Goal: Transaction & Acquisition: Download file/media

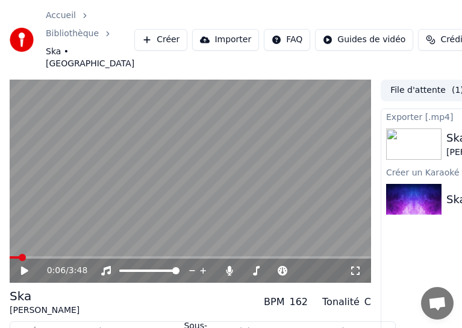
click at [19, 254] on span at bounding box center [22, 257] width 7 height 7
click at [26, 266] on icon at bounding box center [33, 271] width 28 height 10
click at [10, 254] on span at bounding box center [13, 257] width 7 height 7
click at [37, 266] on icon at bounding box center [33, 271] width 28 height 10
drag, startPoint x: 24, startPoint y: 254, endPoint x: 98, endPoint y: 197, distance: 93.6
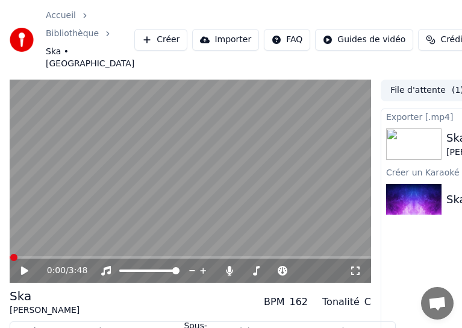
click at [27, 266] on icon at bounding box center [33, 271] width 28 height 10
click at [27, 267] on icon at bounding box center [25, 270] width 6 height 7
click at [17, 254] on span at bounding box center [20, 257] width 7 height 7
click at [10, 254] on span at bounding box center [13, 257] width 7 height 7
click at [25, 266] on icon at bounding box center [24, 270] width 7 height 8
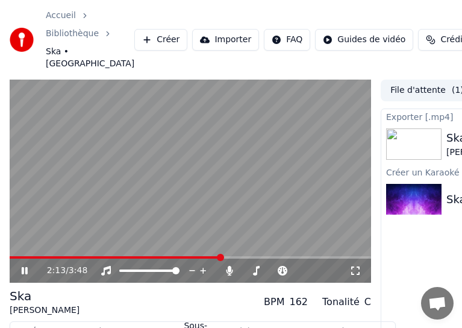
click at [76, 200] on video at bounding box center [191, 182] width 362 height 204
click at [10, 254] on span at bounding box center [13, 257] width 7 height 7
click at [22, 266] on icon at bounding box center [24, 270] width 7 height 8
click at [10, 254] on span at bounding box center [13, 257] width 7 height 7
click at [107, 183] on video at bounding box center [191, 182] width 362 height 204
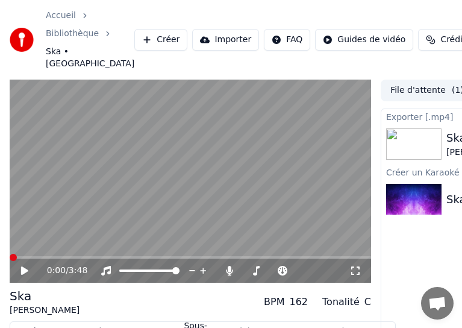
click at [10, 254] on span at bounding box center [13, 257] width 7 height 7
click at [22, 266] on icon at bounding box center [24, 270] width 7 height 8
click at [63, 229] on video at bounding box center [191, 182] width 362 height 204
click at [10, 254] on span at bounding box center [13, 257] width 7 height 7
click at [22, 266] on icon at bounding box center [24, 270] width 7 height 8
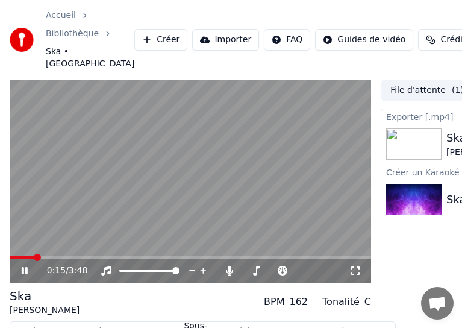
click at [23, 267] on icon at bounding box center [25, 270] width 6 height 7
click at [23, 266] on icon at bounding box center [24, 270] width 7 height 8
click at [23, 267] on icon at bounding box center [25, 270] width 6 height 7
click at [23, 266] on icon at bounding box center [24, 270] width 7 height 8
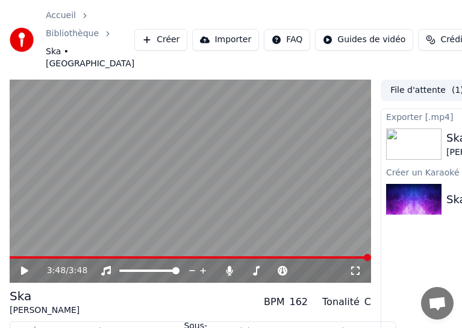
click at [20, 266] on icon at bounding box center [33, 271] width 28 height 10
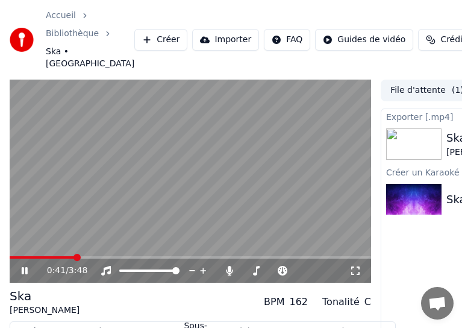
click at [27, 267] on icon at bounding box center [25, 270] width 6 height 7
click at [10, 254] on span at bounding box center [13, 257] width 7 height 7
click at [24, 266] on icon at bounding box center [24, 270] width 7 height 8
click at [27, 267] on icon at bounding box center [25, 270] width 6 height 7
click at [10, 254] on span at bounding box center [13, 257] width 7 height 7
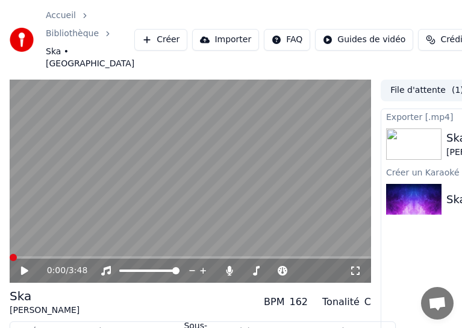
click at [23, 266] on icon at bounding box center [24, 270] width 7 height 8
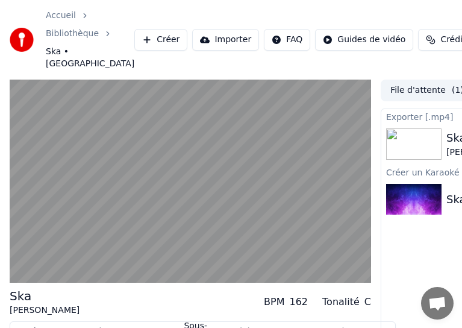
click at [74, 225] on video at bounding box center [191, 182] width 362 height 204
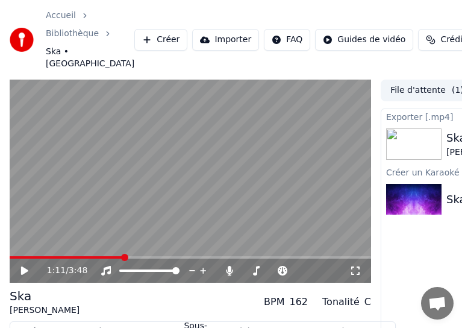
click at [24, 266] on icon at bounding box center [24, 270] width 7 height 8
click at [10, 254] on span at bounding box center [13, 257] width 7 height 7
click at [23, 267] on icon at bounding box center [25, 270] width 6 height 7
click at [23, 266] on icon at bounding box center [24, 270] width 7 height 8
click at [10, 254] on span at bounding box center [13, 257] width 7 height 7
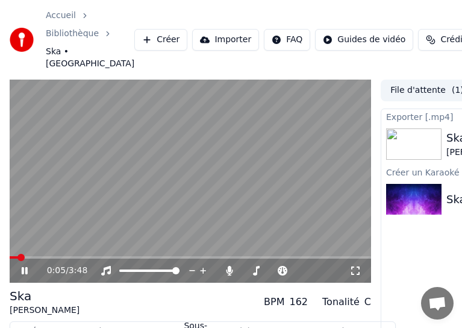
click at [23, 267] on icon at bounding box center [25, 270] width 6 height 7
click at [22, 266] on icon at bounding box center [24, 270] width 7 height 8
click at [10, 254] on span at bounding box center [13, 257] width 7 height 7
click at [24, 266] on icon at bounding box center [33, 271] width 28 height 10
click at [24, 266] on icon at bounding box center [24, 270] width 7 height 8
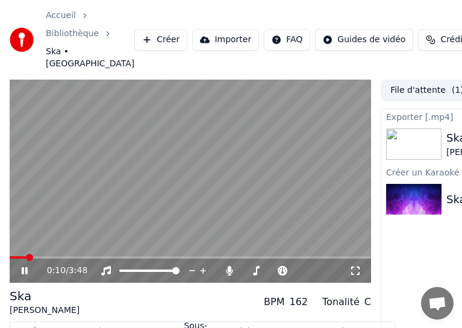
click at [23, 267] on icon at bounding box center [25, 270] width 6 height 7
click at [23, 266] on icon at bounding box center [24, 270] width 7 height 8
click at [26, 267] on icon at bounding box center [25, 270] width 6 height 7
click at [10, 254] on span at bounding box center [13, 257] width 7 height 7
click at [22, 266] on icon at bounding box center [33, 271] width 28 height 10
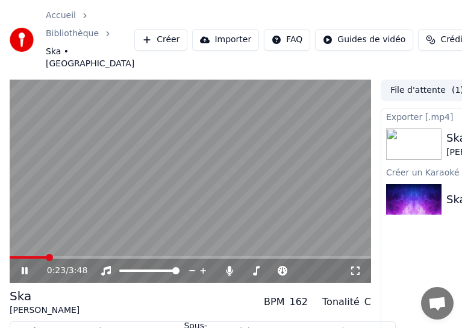
click at [23, 267] on icon at bounding box center [25, 270] width 6 height 7
click at [10, 254] on span at bounding box center [13, 257] width 7 height 7
click at [18, 265] on div "0:00 / 3:48" at bounding box center [190, 271] width 352 height 12
click at [22, 266] on icon at bounding box center [24, 270] width 7 height 8
click at [25, 266] on icon at bounding box center [33, 271] width 28 height 10
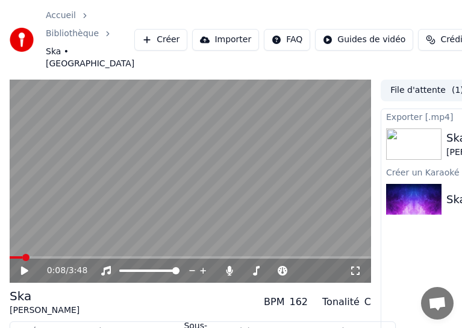
click at [22, 254] on span at bounding box center [25, 257] width 7 height 7
drag, startPoint x: 22, startPoint y: 259, endPoint x: 0, endPoint y: 259, distance: 22.3
click at [21, 266] on icon at bounding box center [24, 270] width 7 height 8
click at [10, 254] on span at bounding box center [13, 257] width 7 height 7
click at [24, 266] on icon at bounding box center [33, 271] width 28 height 10
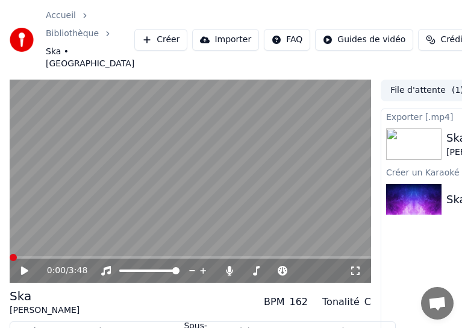
click at [10, 254] on span at bounding box center [13, 257] width 7 height 7
drag, startPoint x: 26, startPoint y: 257, endPoint x: 0, endPoint y: 258, distance: 25.9
click at [22, 266] on icon at bounding box center [24, 270] width 7 height 8
click at [10, 254] on span at bounding box center [13, 257] width 7 height 7
click at [21, 266] on icon at bounding box center [33, 271] width 28 height 10
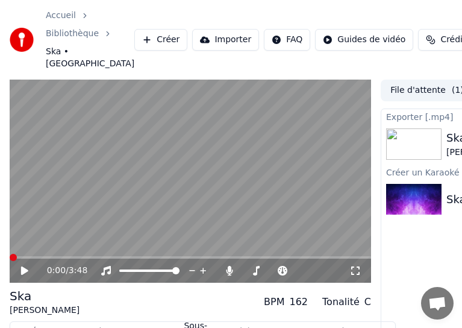
click at [10, 254] on span at bounding box center [13, 257] width 7 height 7
drag, startPoint x: 21, startPoint y: 258, endPoint x: 0, endPoint y: 259, distance: 21.1
click at [19, 265] on div "0:00 / 3:48" at bounding box center [190, 271] width 352 height 12
click at [10, 254] on span at bounding box center [13, 257] width 7 height 7
click at [25, 266] on icon at bounding box center [24, 270] width 7 height 8
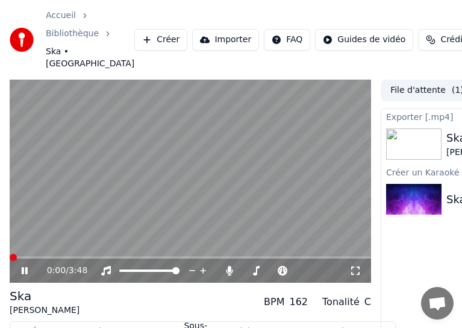
click at [22, 266] on icon at bounding box center [33, 271] width 28 height 10
click at [10, 254] on span at bounding box center [13, 257] width 7 height 7
click at [21, 266] on icon at bounding box center [24, 270] width 7 height 8
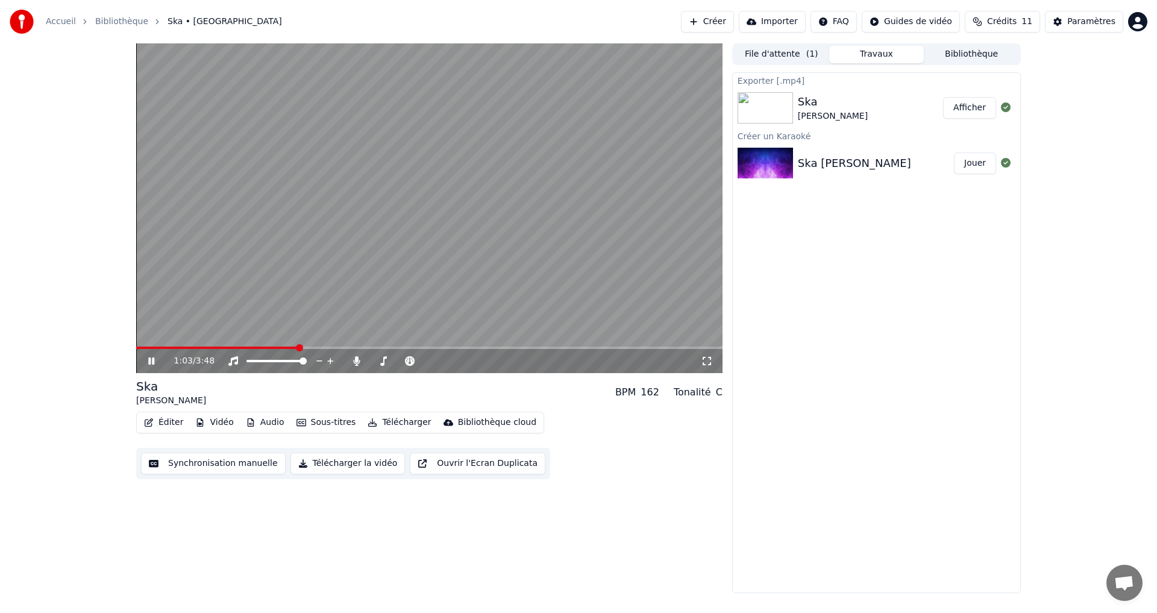
click at [299, 327] on span at bounding box center [429, 347] width 586 height 2
click at [146, 327] on span at bounding box center [149, 347] width 7 height 7
click at [151, 327] on icon at bounding box center [160, 361] width 28 height 10
click at [136, 327] on span at bounding box center [137, 347] width 3 height 2
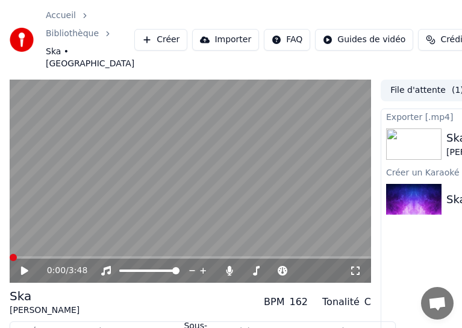
click at [23, 266] on icon at bounding box center [24, 270] width 7 height 8
click at [10, 255] on span at bounding box center [13, 257] width 7 height 7
click at [23, 267] on icon at bounding box center [25, 270] width 6 height 7
click at [23, 266] on icon at bounding box center [24, 270] width 7 height 8
click at [10, 254] on span at bounding box center [13, 257] width 7 height 7
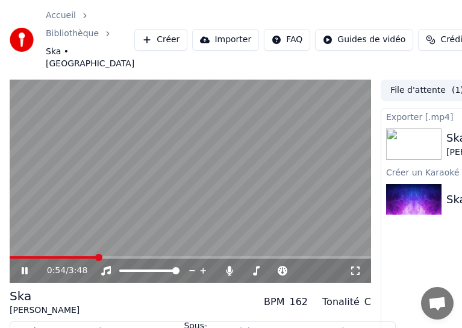
click at [27, 267] on icon at bounding box center [25, 270] width 6 height 7
click at [10, 254] on span at bounding box center [13, 257] width 7 height 7
drag, startPoint x: 24, startPoint y: 258, endPoint x: 0, endPoint y: 258, distance: 24.1
click at [22, 266] on icon at bounding box center [24, 270] width 7 height 8
click at [10, 254] on span at bounding box center [13, 257] width 7 height 7
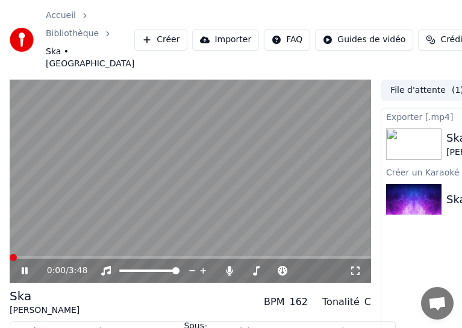
click at [10, 254] on span at bounding box center [13, 257] width 7 height 7
click at [37, 254] on span at bounding box center [39, 257] width 7 height 7
click at [75, 254] on span at bounding box center [78, 257] width 7 height 7
click at [12, 254] on span at bounding box center [15, 257] width 7 height 7
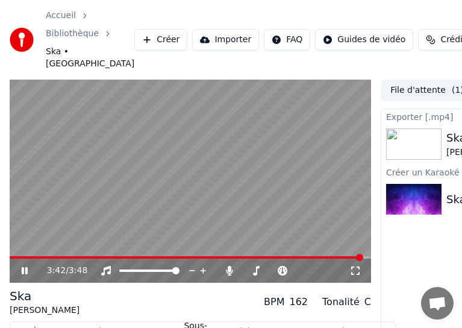
click at [174, 130] on video at bounding box center [191, 182] width 362 height 204
click at [22, 266] on icon at bounding box center [24, 270] width 7 height 8
click at [250, 206] on video at bounding box center [191, 182] width 362 height 204
click at [22, 266] on icon at bounding box center [24, 270] width 7 height 8
click at [310, 178] on video at bounding box center [191, 182] width 362 height 204
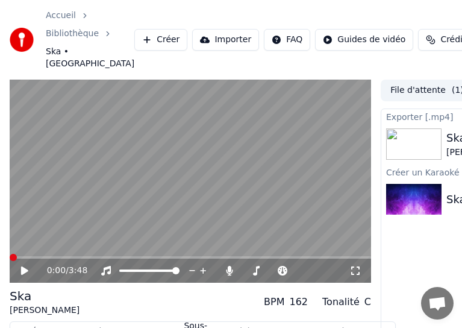
click at [10, 256] on span at bounding box center [10, 257] width 0 height 2
drag, startPoint x: 258, startPoint y: 174, endPoint x: 240, endPoint y: 177, distance: 18.2
click at [258, 174] on video at bounding box center [191, 182] width 362 height 204
click at [10, 256] on span at bounding box center [10, 257] width 0 height 2
click at [10, 254] on span at bounding box center [13, 257] width 7 height 7
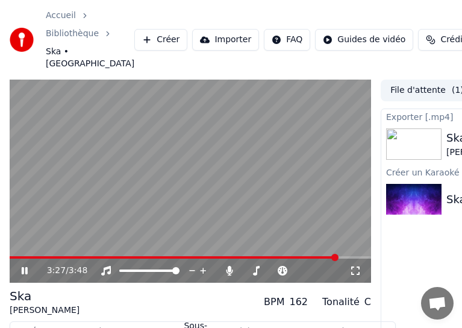
click at [29, 266] on icon at bounding box center [33, 271] width 28 height 10
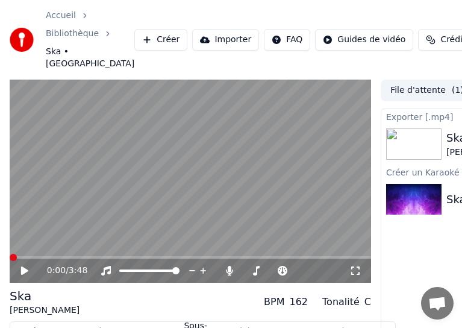
click at [10, 254] on span at bounding box center [13, 257] width 7 height 7
click at [28, 266] on icon at bounding box center [33, 271] width 28 height 10
click at [59, 287] on div "Ska [PERSON_NAME] BPM 162 Tonalité C" at bounding box center [191, 301] width 362 height 29
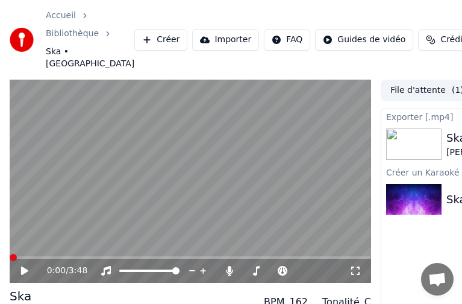
click at [23, 266] on icon at bounding box center [24, 270] width 7 height 8
click at [23, 267] on icon at bounding box center [25, 270] width 6 height 7
click at [10, 254] on span at bounding box center [13, 257] width 7 height 7
click at [23, 266] on icon at bounding box center [24, 270] width 7 height 8
click at [52, 218] on video at bounding box center [191, 182] width 362 height 204
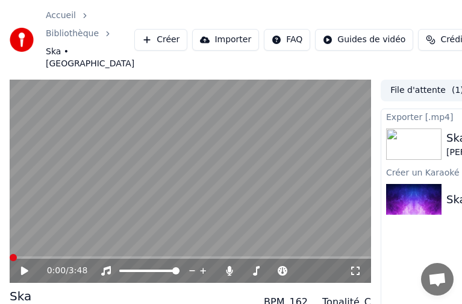
click at [10, 254] on span at bounding box center [13, 257] width 7 height 7
click at [23, 266] on icon at bounding box center [24, 270] width 7 height 8
click at [25, 266] on icon at bounding box center [33, 271] width 28 height 10
click at [10, 254] on span at bounding box center [13, 257] width 7 height 7
drag, startPoint x: 27, startPoint y: 259, endPoint x: 10, endPoint y: 260, distance: 17.5
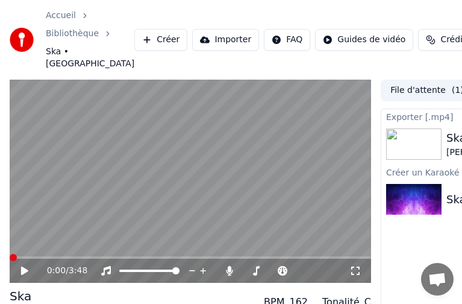
click at [23, 266] on icon at bounding box center [24, 270] width 7 height 8
click at [86, 195] on video at bounding box center [191, 182] width 362 height 204
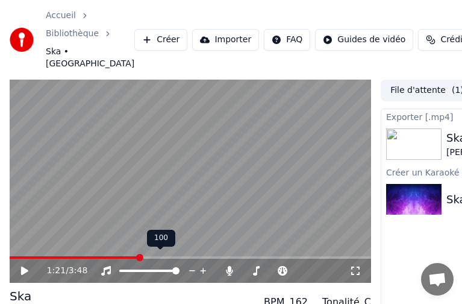
drag, startPoint x: 90, startPoint y: 245, endPoint x: 42, endPoint y: 248, distance: 48.3
click at [42, 258] on div "1:21 / 3:48" at bounding box center [191, 270] width 362 height 24
click at [40, 243] on video at bounding box center [191, 182] width 362 height 204
click at [32, 256] on span at bounding box center [75, 257] width 130 height 2
click at [52, 254] on span at bounding box center [55, 257] width 7 height 7
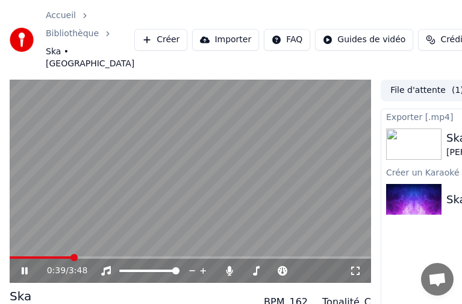
click at [64, 222] on video at bounding box center [191, 182] width 362 height 204
click at [27, 266] on icon at bounding box center [33, 271] width 28 height 10
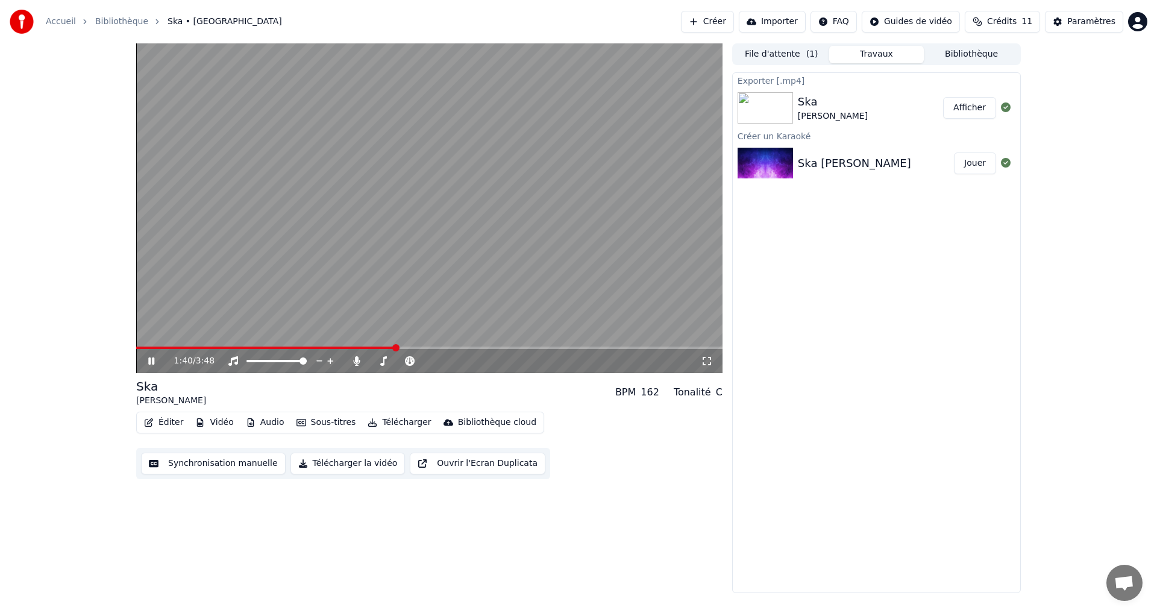
click at [384, 327] on button "Télécharger" at bounding box center [399, 422] width 73 height 17
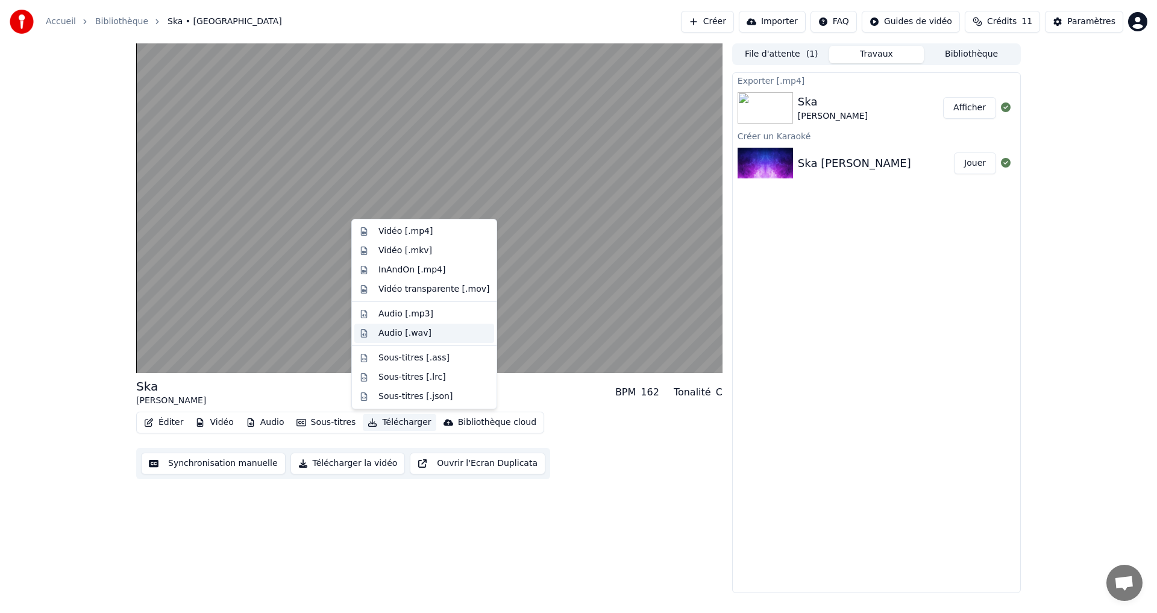
click at [409, 327] on div "Audio [.wav]" at bounding box center [404, 333] width 53 height 12
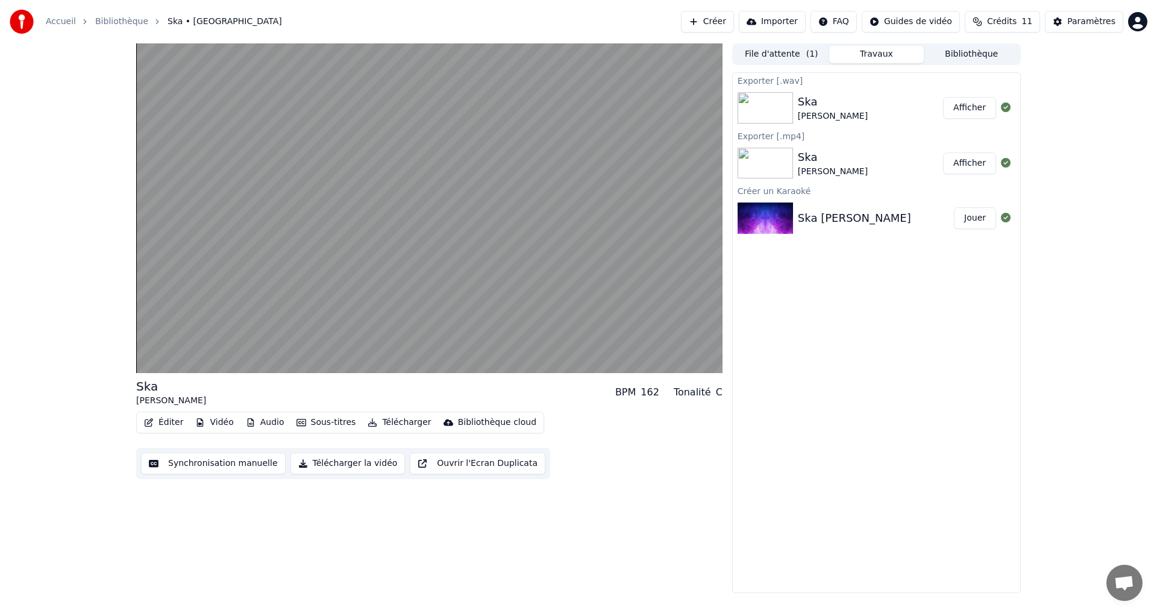
click at [462, 109] on button "Afficher" at bounding box center [969, 108] width 53 height 22
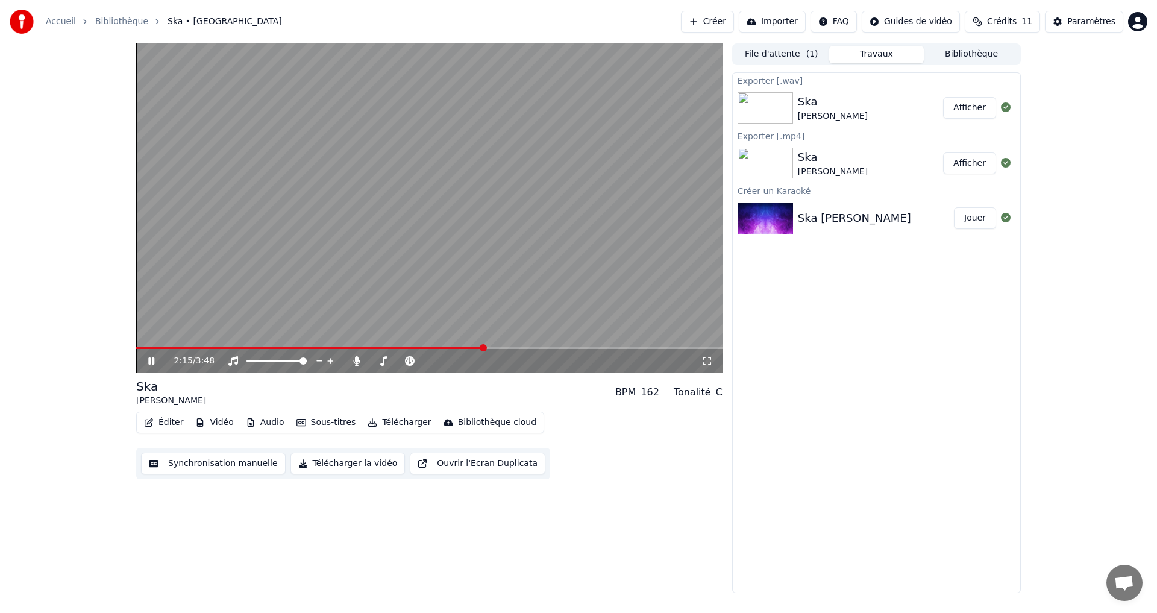
click at [149, 327] on icon at bounding box center [151, 360] width 6 height 7
